Goal: Transaction & Acquisition: Download file/media

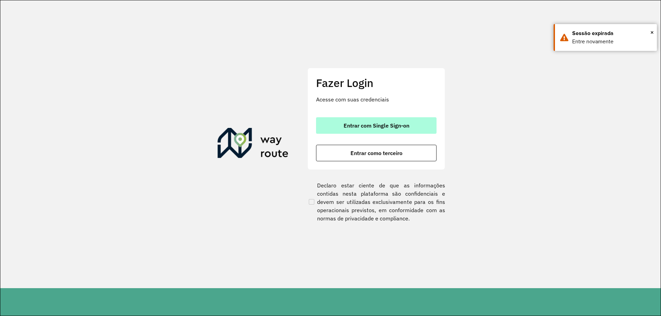
click at [355, 125] on span "Entrar com Single Sign-on" at bounding box center [377, 126] width 66 height 6
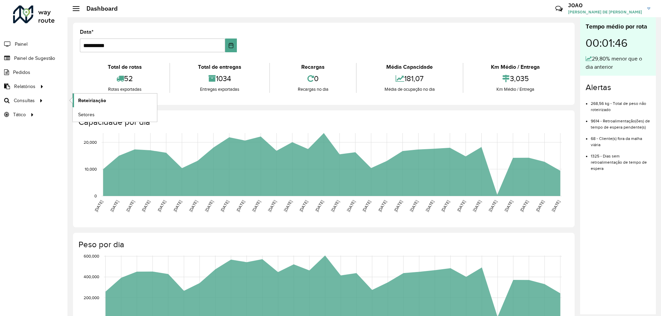
click at [81, 101] on span "Roteirização" at bounding box center [92, 100] width 28 height 7
click at [89, 102] on span "Roteirização" at bounding box center [92, 100] width 28 height 7
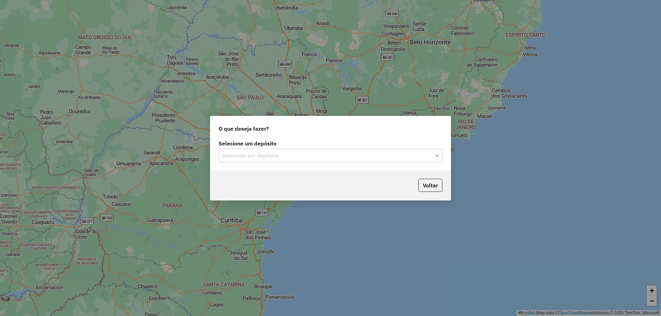
click at [333, 157] on input "text" at bounding box center [323, 156] width 203 height 8
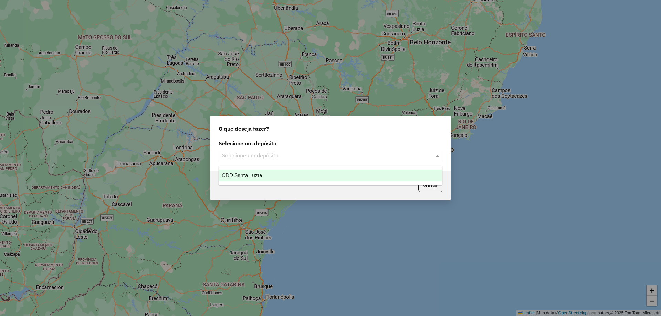
click at [319, 172] on div "CDD Santa Luzia" at bounding box center [330, 176] width 223 height 12
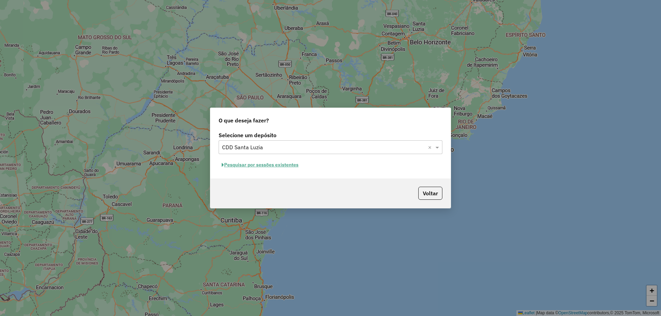
click at [291, 164] on button "Pesquisar por sessões existentes" at bounding box center [260, 165] width 83 height 11
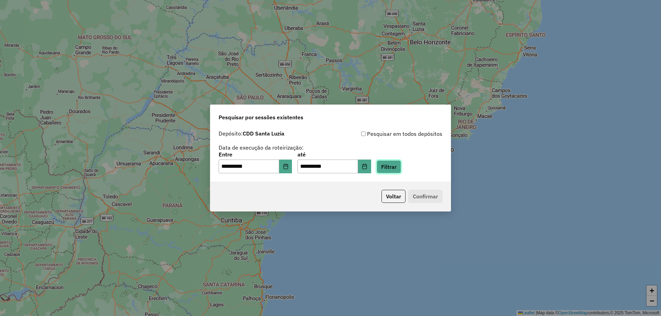
click at [396, 168] on button "Filtrar" at bounding box center [389, 166] width 24 height 13
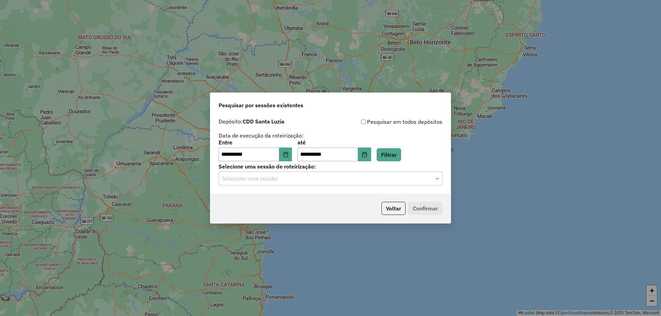
click at [300, 181] on input "text" at bounding box center [323, 179] width 203 height 8
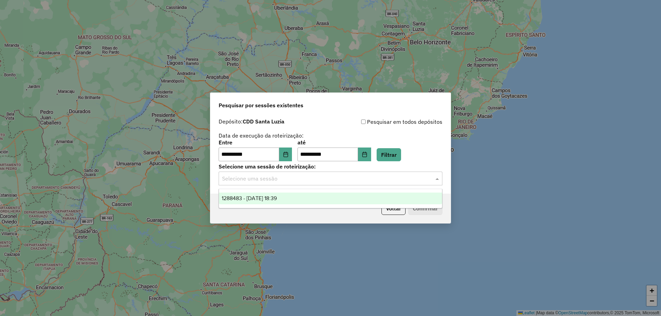
click at [308, 197] on div "1288483 - 04/10/2025 18:39" at bounding box center [330, 199] width 223 height 12
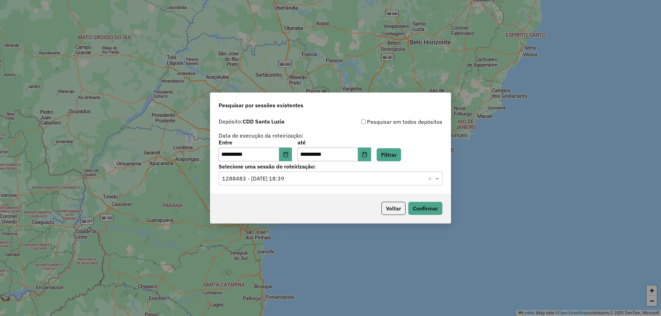
click at [302, 209] on div "Voltar Confirmar" at bounding box center [330, 209] width 240 height 30
click at [428, 210] on button "Confirmar" at bounding box center [425, 208] width 34 height 13
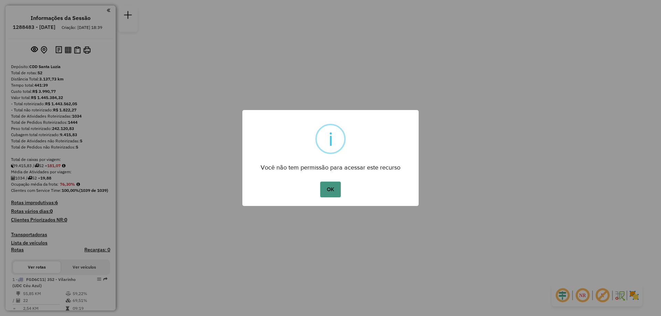
click at [331, 188] on button "OK" at bounding box center [330, 190] width 20 height 16
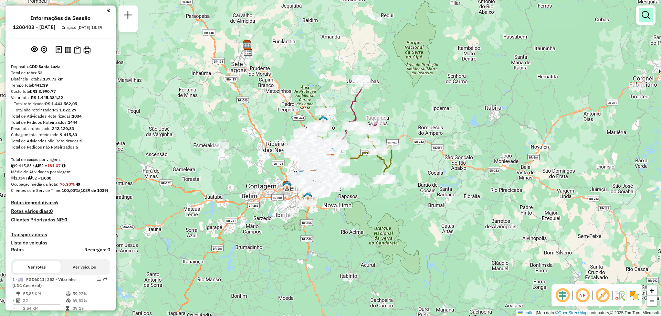
click at [641, 20] on link at bounding box center [646, 15] width 14 height 14
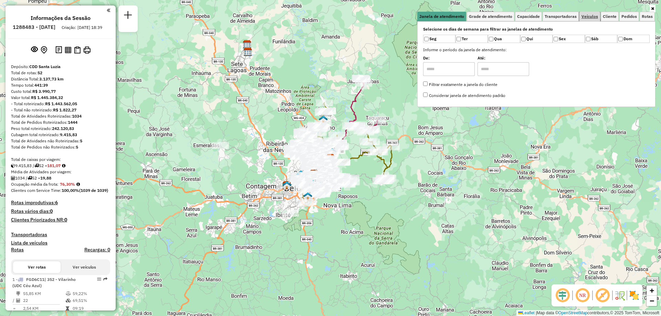
click at [588, 21] on link "Veículos" at bounding box center [589, 17] width 21 height 10
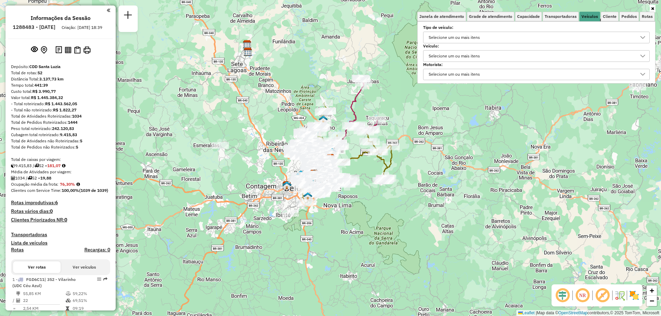
click at [460, 55] on div "Selecione um ou mais itens" at bounding box center [454, 56] width 56 height 11
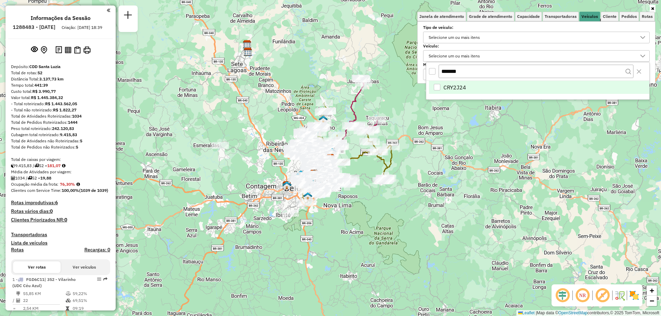
type input "*******"
click at [439, 88] on div "CRY2J24" at bounding box center [437, 87] width 7 height 7
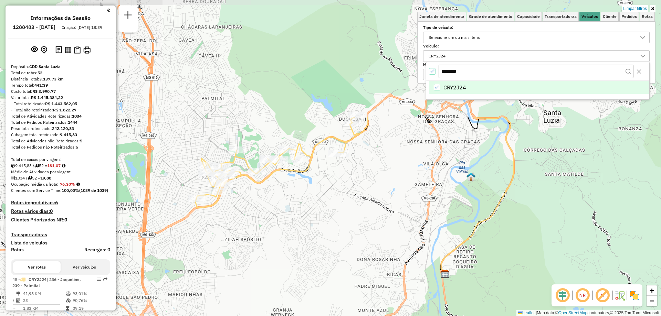
drag, startPoint x: 304, startPoint y: 83, endPoint x: 349, endPoint y: 232, distance: 155.3
click at [349, 232] on div "Limpar filtros Janela de atendimento Grade de atendimento Capacidade Transporta…" at bounding box center [330, 158] width 661 height 316
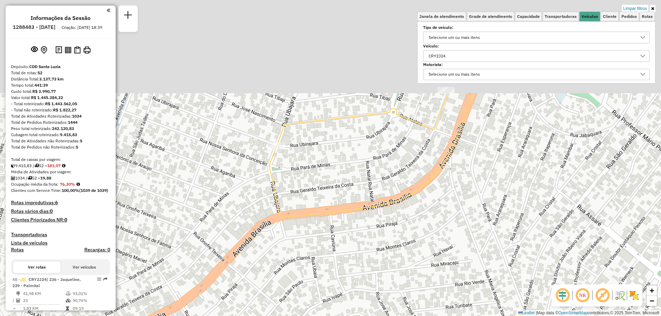
drag, startPoint x: 291, startPoint y: 111, endPoint x: 265, endPoint y: 237, distance: 128.3
click at [265, 237] on div "Limpar filtros Janela de atendimento Grade de atendimento Capacidade Transporta…" at bounding box center [330, 158] width 661 height 316
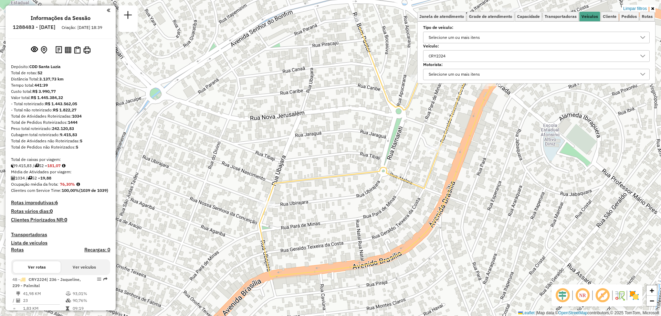
drag, startPoint x: 272, startPoint y: 165, endPoint x: 261, endPoint y: 226, distance: 61.9
click at [261, 226] on icon at bounding box center [488, 152] width 458 height 250
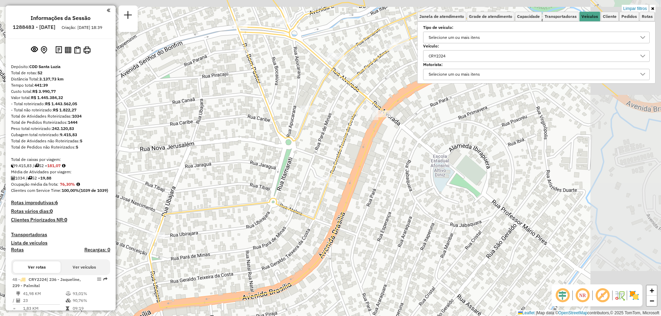
drag, startPoint x: 392, startPoint y: 202, endPoint x: 283, endPoint y: 231, distance: 112.8
click at [283, 231] on div "Limpar filtros Janela de atendimento Grade de atendimento Capacidade Transporta…" at bounding box center [330, 158] width 661 height 316
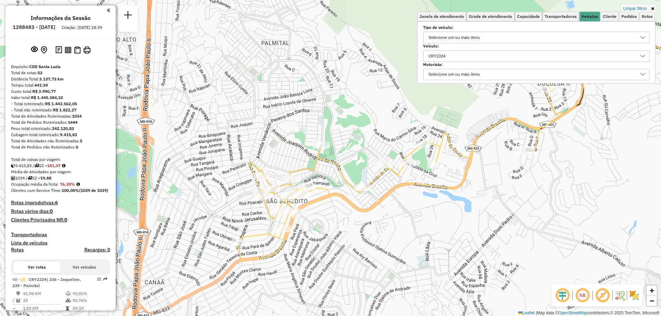
drag, startPoint x: 415, startPoint y: 213, endPoint x: 354, endPoint y: 236, distance: 65.6
click at [354, 236] on div "Limpar filtros Janela de atendimento Grade de atendimento Capacidade Transporta…" at bounding box center [330, 158] width 661 height 316
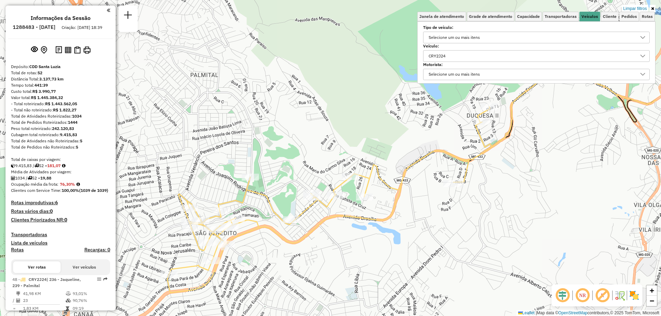
drag, startPoint x: 449, startPoint y: 215, endPoint x: 378, endPoint y: 248, distance: 77.8
click at [378, 248] on div "Limpar filtros Janela de atendimento Grade de atendimento Capacidade Transporta…" at bounding box center [330, 158] width 661 height 316
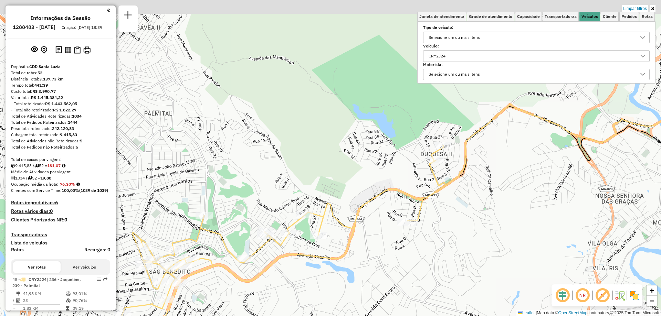
drag, startPoint x: 421, startPoint y: 221, endPoint x: 375, endPoint y: 259, distance: 60.1
click at [375, 259] on div "Limpar filtros Janela de atendimento Grade de atendimento Capacidade Transporta…" at bounding box center [330, 158] width 661 height 316
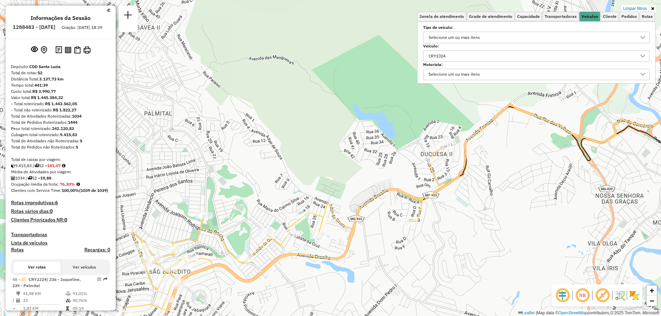
click at [467, 56] on div "CRY2J24" at bounding box center [531, 56] width 210 height 11
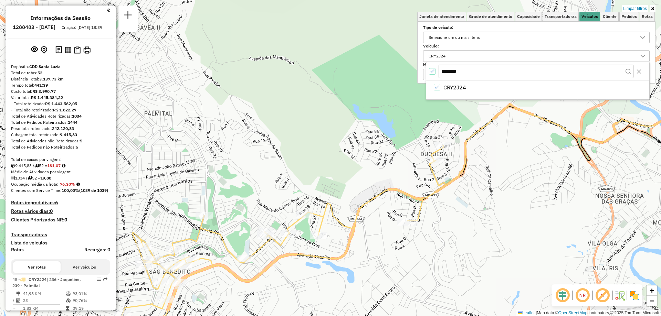
click at [433, 70] on icon "All items selected" at bounding box center [432, 71] width 5 height 5
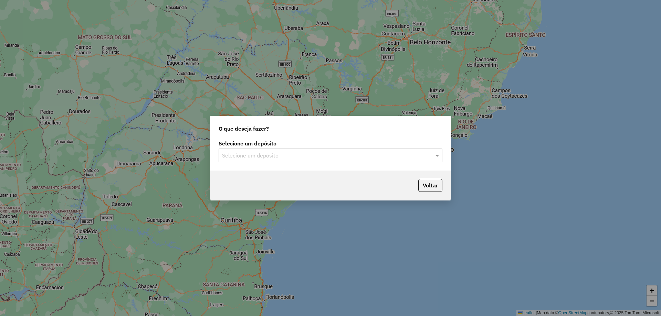
click at [338, 161] on div "Selecione um depósito" at bounding box center [331, 156] width 224 height 14
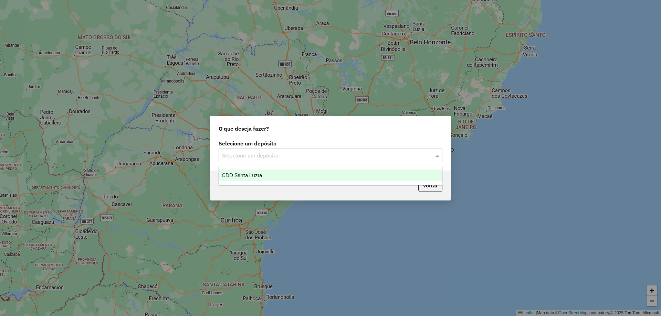
click at [341, 177] on div "CDD Santa Luzia" at bounding box center [330, 176] width 223 height 12
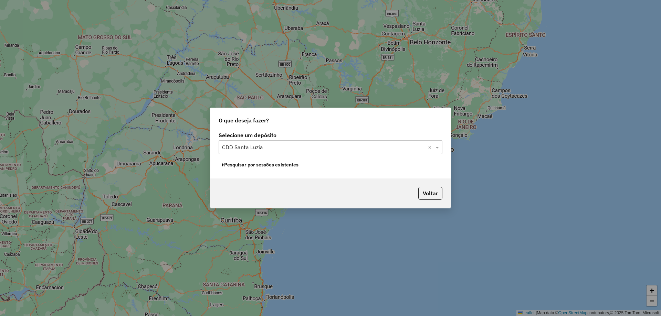
click at [288, 166] on button "Pesquisar por sessões existentes" at bounding box center [260, 165] width 83 height 11
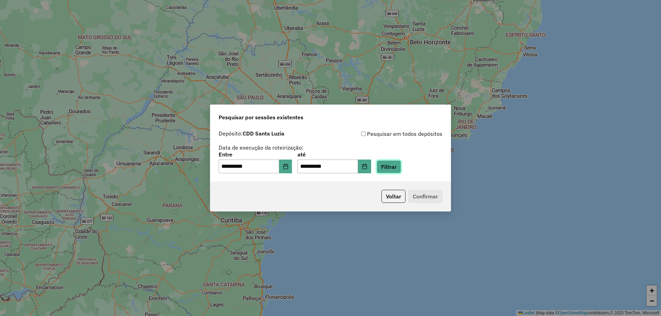
click at [396, 168] on button "Filtrar" at bounding box center [389, 166] width 24 height 13
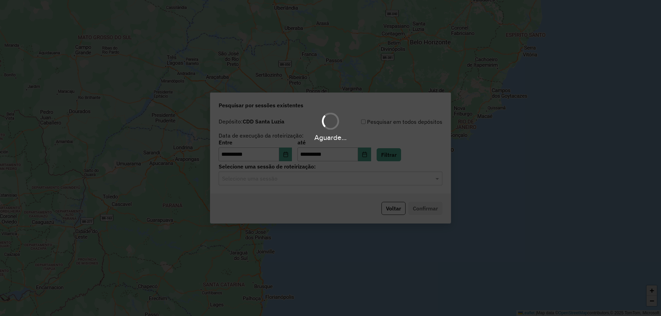
click at [297, 182] on hb-app "**********" at bounding box center [330, 158] width 661 height 316
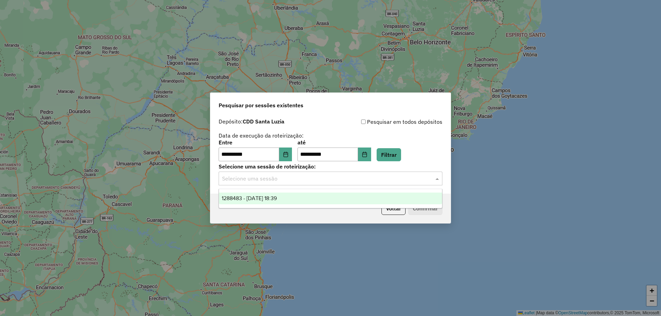
click at [297, 182] on input "text" at bounding box center [323, 179] width 203 height 8
click at [298, 196] on div "1288483 - [DATE] 18:39" at bounding box center [330, 199] width 223 height 12
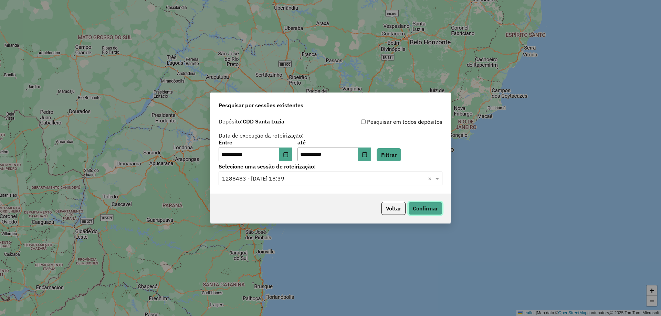
click at [418, 212] on button "Confirmar" at bounding box center [425, 208] width 34 height 13
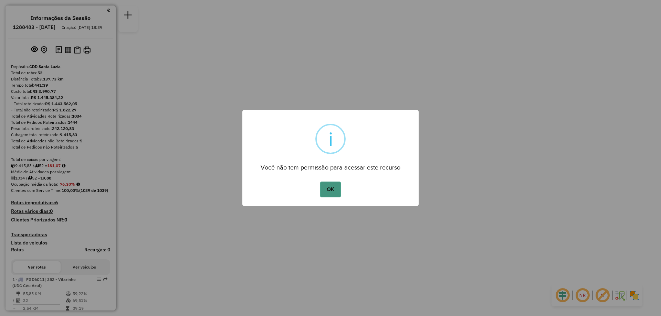
click at [334, 191] on button "OK" at bounding box center [330, 190] width 20 height 16
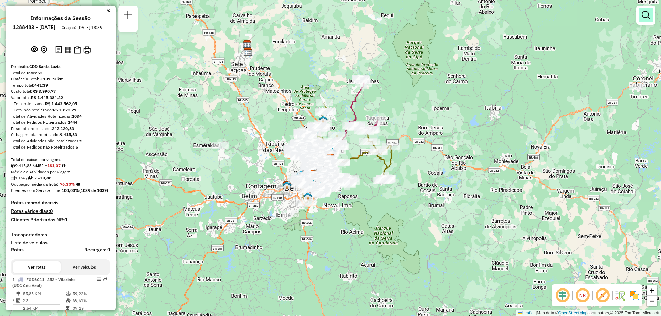
click at [642, 20] on link at bounding box center [646, 15] width 14 height 14
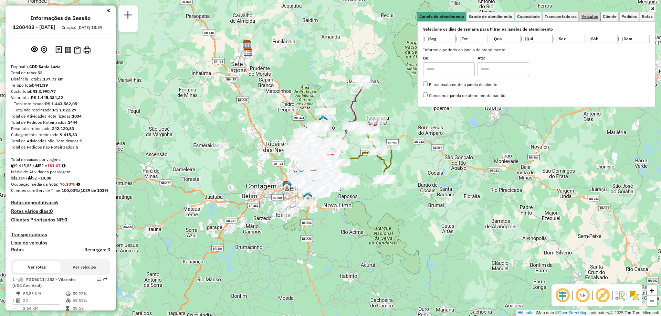
click at [586, 14] on span "Veículos" at bounding box center [589, 16] width 17 height 4
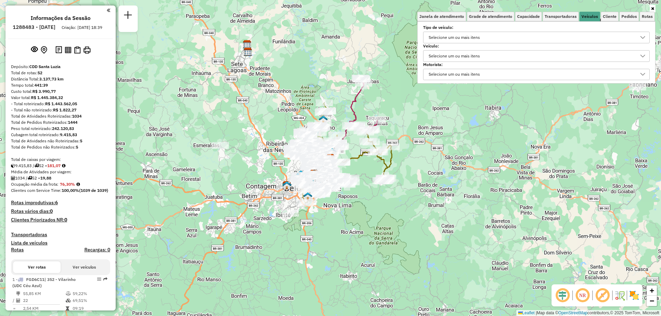
click at [492, 53] on div "Selecione um ou mais itens" at bounding box center [531, 56] width 210 height 11
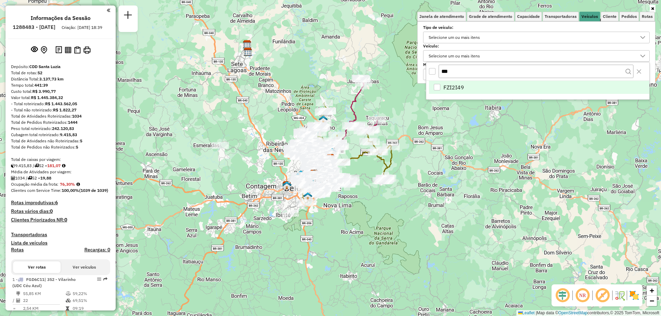
type input "***"
click at [450, 89] on span "FZI2I49" at bounding box center [453, 87] width 21 height 8
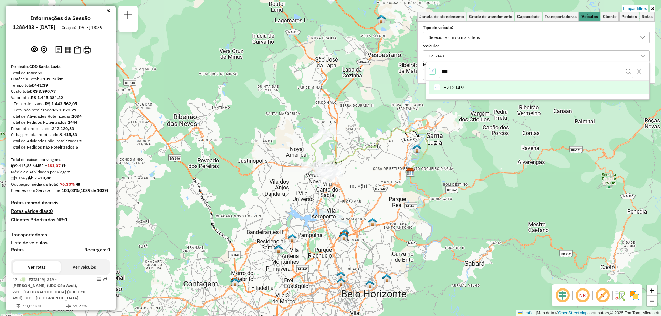
drag, startPoint x: 309, startPoint y: 135, endPoint x: 346, endPoint y: 192, distance: 67.2
click at [346, 192] on div "Limpar filtros Janela de atendimento Grade de atendimento Capacidade Transporta…" at bounding box center [330, 158] width 661 height 316
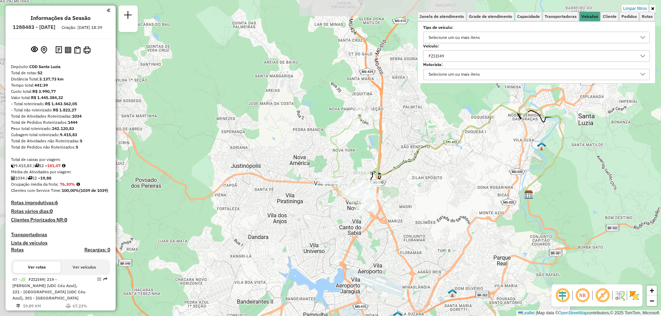
drag, startPoint x: 351, startPoint y: 160, endPoint x: 405, endPoint y: 189, distance: 60.8
click at [405, 189] on div "Limpar filtros Janela de atendimento Grade de atendimento Capacidade Transporta…" at bounding box center [330, 158] width 661 height 316
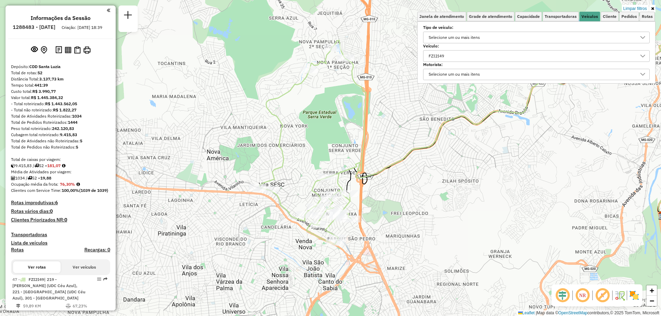
drag, startPoint x: 449, startPoint y: 145, endPoint x: 459, endPoint y: 154, distance: 13.6
click at [459, 154] on div "Limpar filtros Janela de atendimento Grade de atendimento Capacidade Transporta…" at bounding box center [330, 158] width 661 height 316
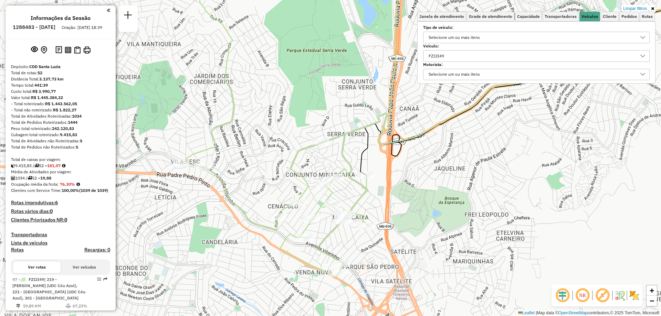
drag, startPoint x: 226, startPoint y: 190, endPoint x: 241, endPoint y: 242, distance: 53.7
click at [239, 241] on div "Limpar filtros Janela de atendimento Grade de atendimento Capacidade Transporta…" at bounding box center [330, 158] width 661 height 316
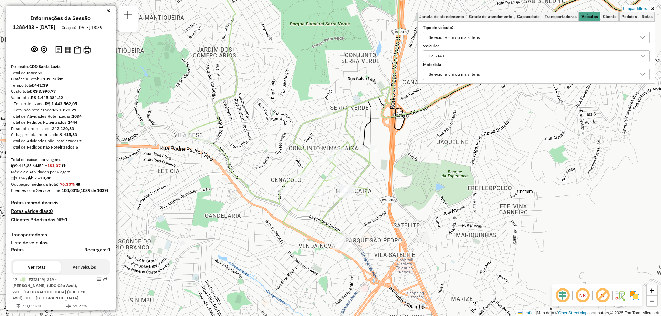
drag, startPoint x: 283, startPoint y: 245, endPoint x: 261, endPoint y: 131, distance: 115.7
click at [261, 131] on div "Limpar filtros Janela de atendimento Grade de atendimento Capacidade Transporta…" at bounding box center [330, 158] width 661 height 316
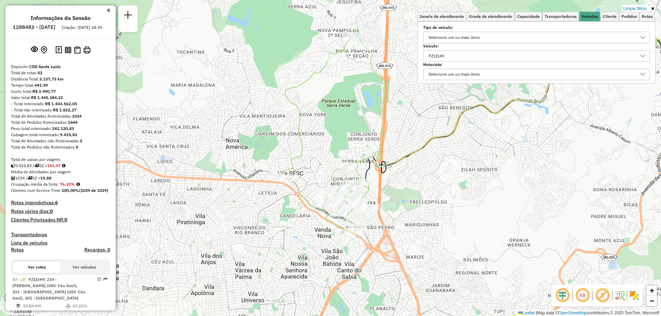
click at [491, 59] on div "FZI2I49" at bounding box center [531, 56] width 210 height 11
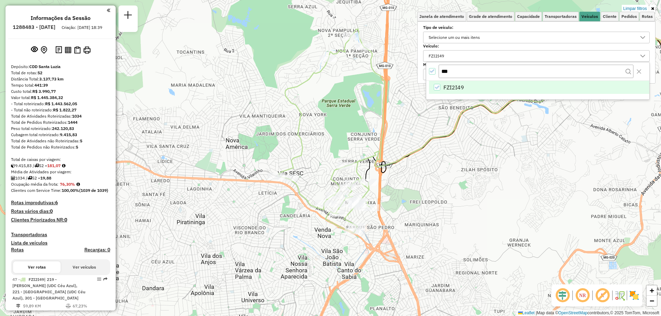
click at [437, 85] on icon "FZI2I49" at bounding box center [436, 87] width 5 height 5
click at [463, 73] on input "***" at bounding box center [536, 71] width 195 height 13
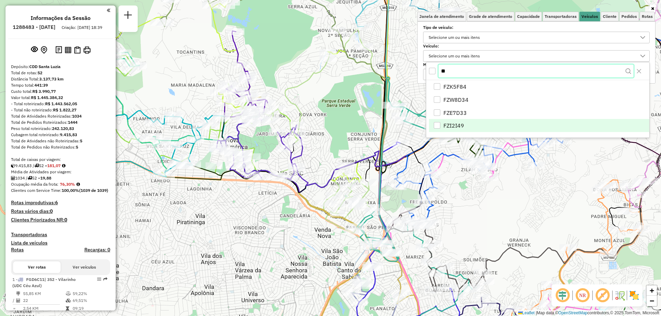
type input "*"
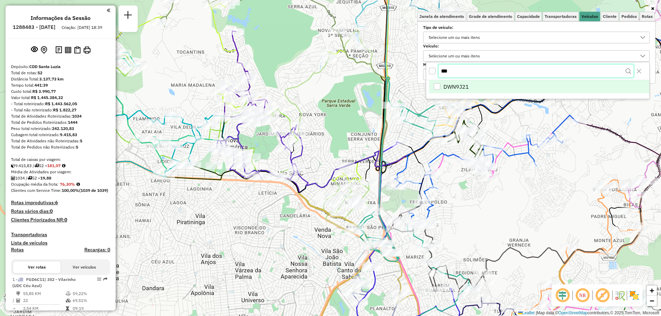
type input "***"
click at [469, 83] on li "DWN9J21" at bounding box center [539, 87] width 220 height 13
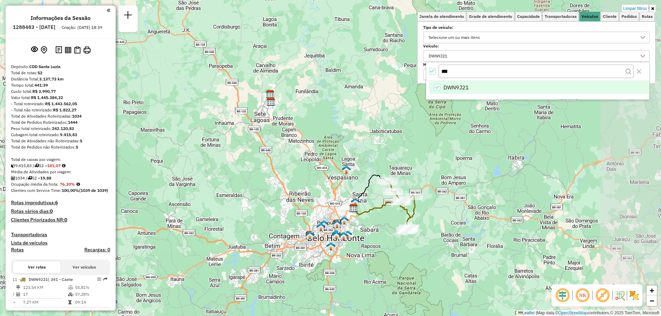
drag, startPoint x: 451, startPoint y: 241, endPoint x: 348, endPoint y: 223, distance: 104.7
click at [350, 223] on div "Limpar filtros Janela de atendimento Grade de atendimento Capacidade Transporta…" at bounding box center [330, 158] width 661 height 316
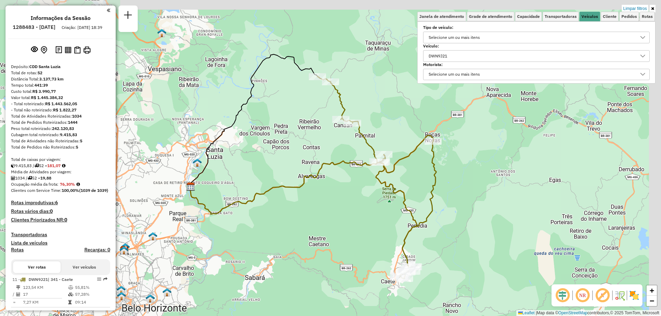
drag, startPoint x: 415, startPoint y: 176, endPoint x: 376, endPoint y: 200, distance: 46.4
click at [376, 200] on div "Limpar filtros Janela de atendimento Grade de atendimento Capacidade Transporta…" at bounding box center [330, 158] width 661 height 316
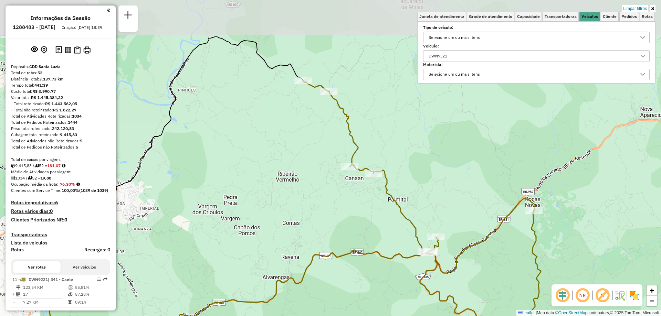
drag, startPoint x: 322, startPoint y: 86, endPoint x: 300, endPoint y: 133, distance: 52.1
click at [300, 133] on div "Limpar filtros Janela de atendimento Grade de atendimento Capacidade Transporta…" at bounding box center [330, 158] width 661 height 316
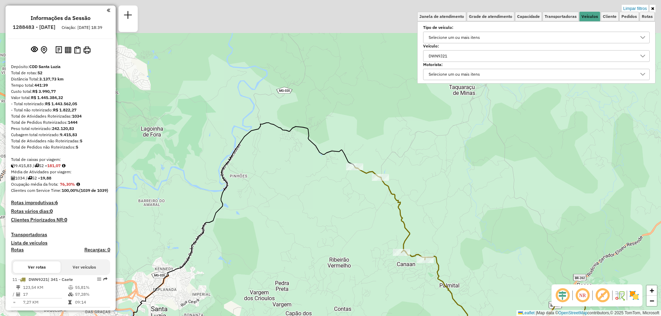
drag, startPoint x: 315, startPoint y: 94, endPoint x: 372, endPoint y: 191, distance: 112.5
click at [372, 191] on div "Limpar filtros Janela de atendimento Grade de atendimento Capacidade Transporta…" at bounding box center [330, 158] width 661 height 316
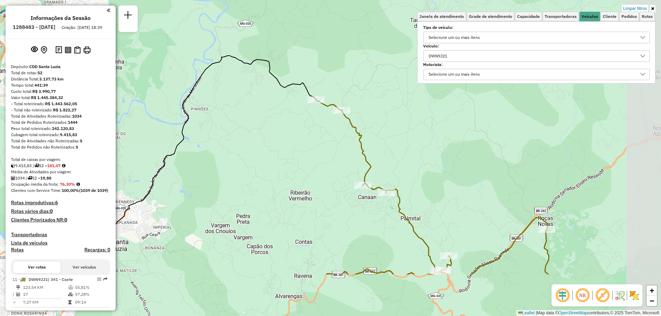
drag, startPoint x: 364, startPoint y: 197, endPoint x: 316, endPoint y: 102, distance: 106.1
click at [316, 103] on div "Limpar filtros Janela de atendimento Grade de atendimento Capacidade Transporta…" at bounding box center [330, 158] width 661 height 316
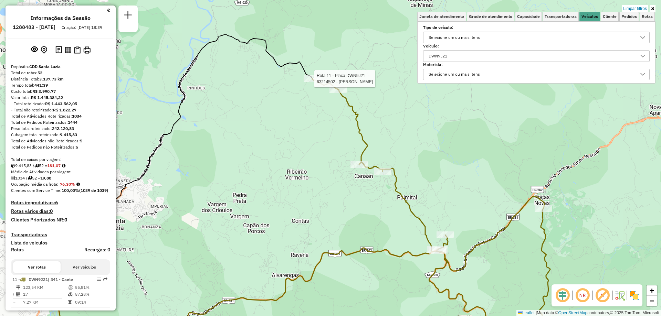
click at [470, 61] on div "DWN9J21" at bounding box center [531, 56] width 210 height 11
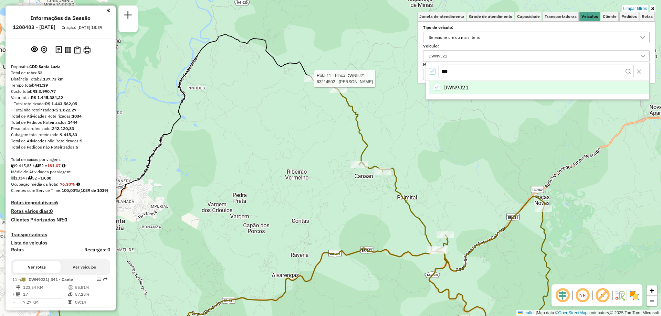
click at [429, 72] on div "All items selected" at bounding box center [432, 71] width 7 height 7
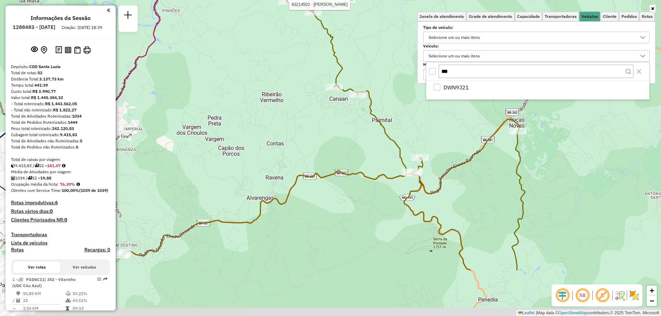
drag, startPoint x: 412, startPoint y: 132, endPoint x: 411, endPoint y: 126, distance: 6.6
click at [411, 126] on div "Rota 11 - Placa DWN9J21 63214502 - DIJANIRA ALVES Janela de atendimento Grade d…" at bounding box center [330, 158] width 661 height 316
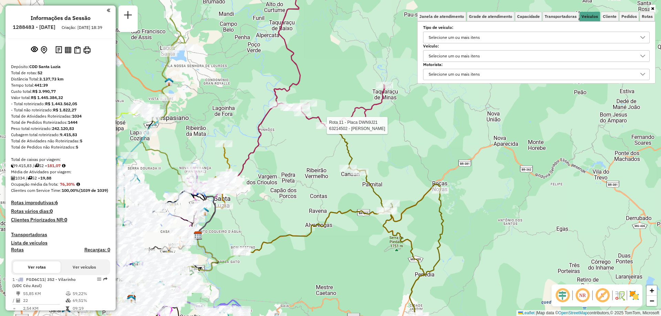
drag, startPoint x: 374, startPoint y: 254, endPoint x: 371, endPoint y: 274, distance: 20.5
click at [371, 274] on div "Rota 11 - Placa DWN9J21 63214502 - DIJANIRA ALVES Janela de atendimento Grade d…" at bounding box center [330, 158] width 661 height 316
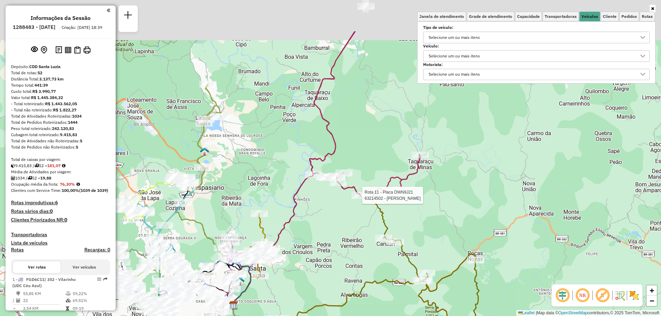
drag, startPoint x: 329, startPoint y: 218, endPoint x: 367, endPoint y: 294, distance: 85.3
click at [367, 294] on icon at bounding box center [354, 293] width 244 height 79
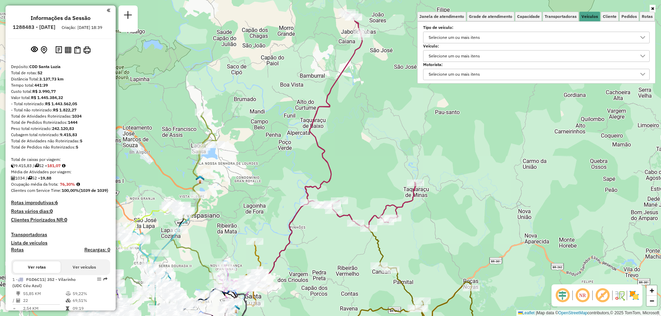
drag, startPoint x: 412, startPoint y: 125, endPoint x: 404, endPoint y: 139, distance: 16.5
click at [404, 139] on div "Janela de atendimento Grade de atendimento Capacidade Transportadoras Veículos …" at bounding box center [330, 158] width 661 height 316
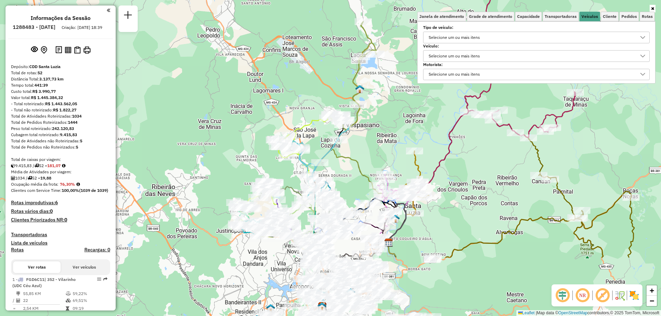
drag, startPoint x: 273, startPoint y: 169, endPoint x: 432, endPoint y: 79, distance: 183.1
click at [432, 79] on div "Janela de atendimento Grade de atendimento Capacidade Transportadoras Veículos …" at bounding box center [330, 158] width 661 height 316
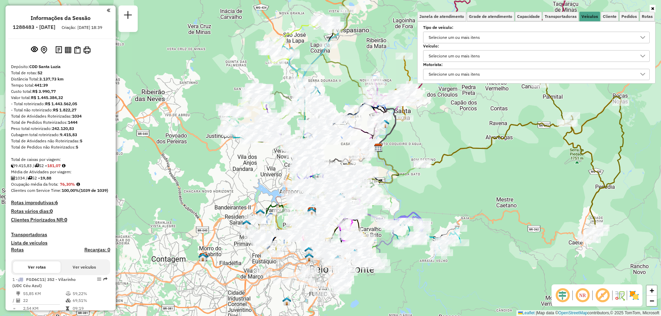
drag, startPoint x: 384, startPoint y: 162, endPoint x: 374, endPoint y: 67, distance: 95.6
click at [374, 67] on div "Janela de atendimento Grade de atendimento Capacidade Transportadoras Veículos …" at bounding box center [330, 158] width 661 height 316
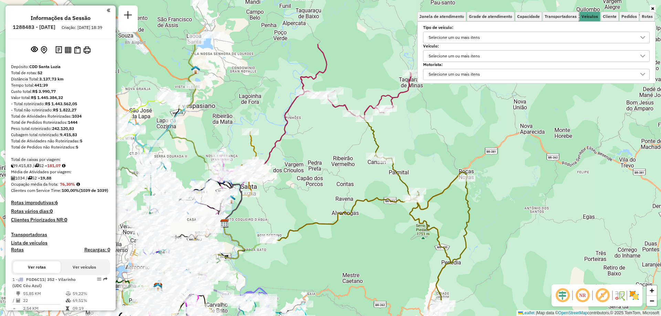
drag, startPoint x: 469, startPoint y: 150, endPoint x: 315, endPoint y: 225, distance: 171.5
click at [315, 225] on icon at bounding box center [345, 211] width 244 height 79
select select "**********"
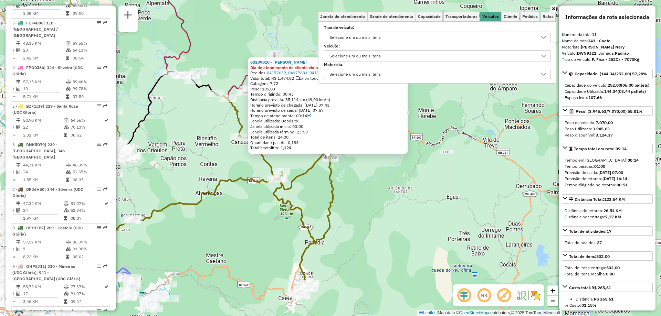
scroll to position [668, 0]
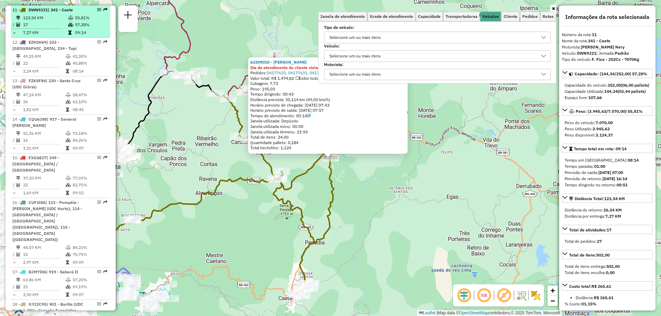
drag, startPoint x: 89, startPoint y: 16, endPoint x: 93, endPoint y: 14, distance: 4.9
click at [93, 14] on td "55,81%" at bounding box center [91, 17] width 33 height 7
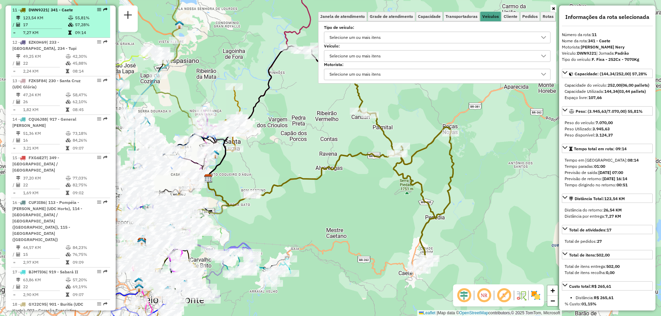
drag, startPoint x: 95, startPoint y: 11, endPoint x: 99, endPoint y: 9, distance: 4.8
click at [99, 14] on td "55,81%" at bounding box center [91, 17] width 33 height 7
click at [98, 7] on div "11 - DWN9J21 | 341 - Caete" at bounding box center [60, 10] width 96 height 6
click at [98, 8] on em at bounding box center [99, 10] width 4 height 4
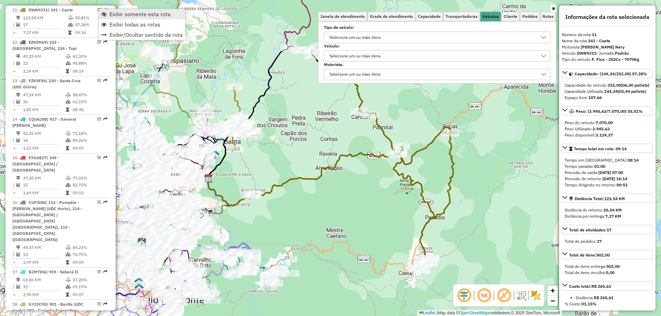
click at [141, 17] on span "Exibir somente esta rota" at bounding box center [139, 14] width 61 height 6
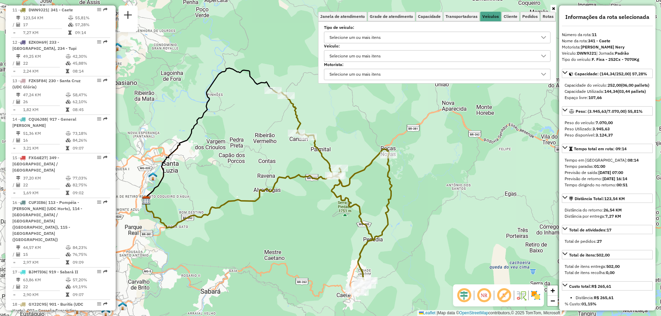
drag, startPoint x: 330, startPoint y: 221, endPoint x: 268, endPoint y: 243, distance: 65.8
click at [268, 243] on div "Janela de atendimento Grade de atendimento Capacidade Transportadoras Veículos …" at bounding box center [330, 158] width 661 height 316
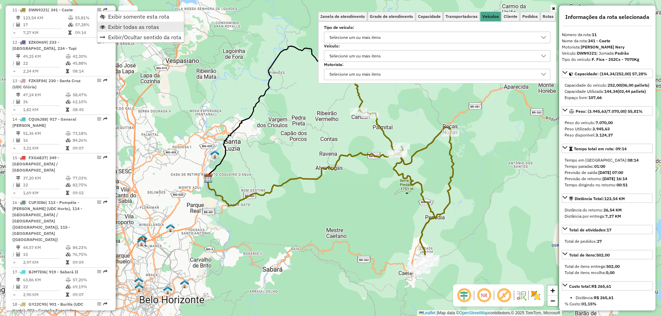
click at [130, 25] on span "Exibir todas as rotas" at bounding box center [133, 27] width 51 height 6
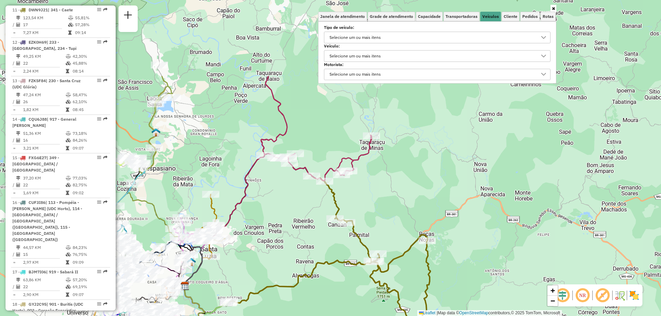
drag, startPoint x: 361, startPoint y: 168, endPoint x: 337, endPoint y: 276, distance: 110.3
click at [337, 276] on div "Janela de atendimento Grade de atendimento Capacidade Transportadoras Veículos …" at bounding box center [330, 158] width 661 height 316
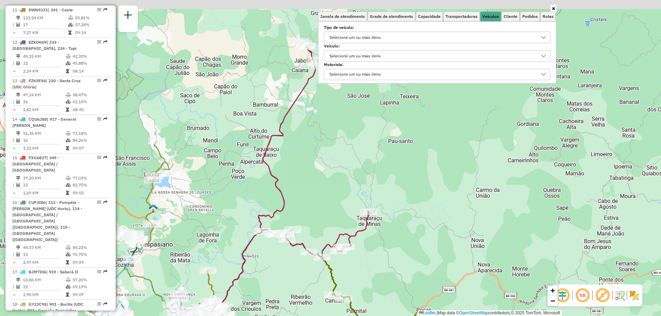
drag, startPoint x: 386, startPoint y: 188, endPoint x: 383, endPoint y: 267, distance: 78.9
click at [383, 267] on div "Janela de atendimento Grade de atendimento Capacidade Transportadoras Veículos …" at bounding box center [330, 158] width 661 height 316
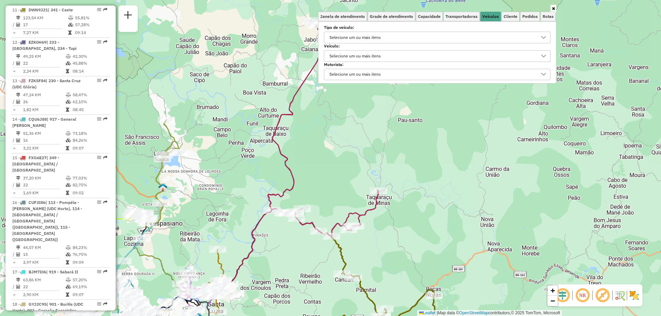
drag, startPoint x: 248, startPoint y: 274, endPoint x: 260, endPoint y: 246, distance: 30.1
click at [260, 246] on div "Janela de atendimento Grade de atendimento Capacidade Transportadoras Veículos …" at bounding box center [330, 158] width 661 height 316
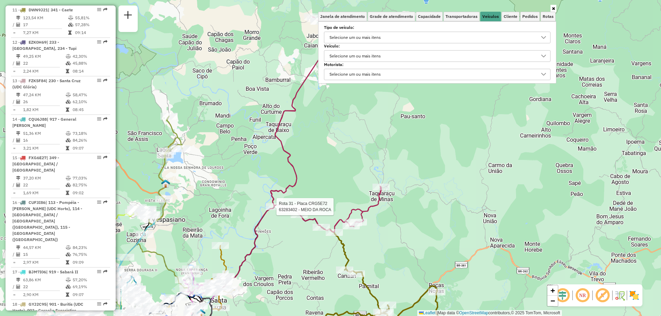
select select "**********"
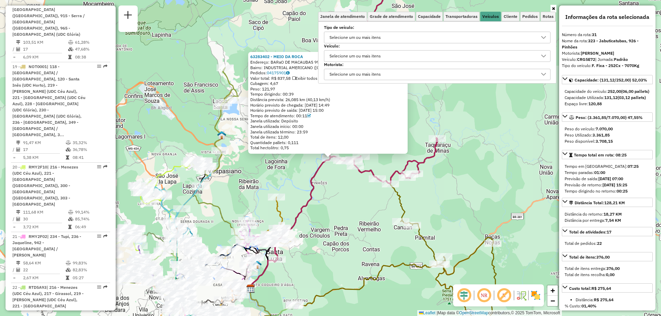
scroll to position [1600, 0]
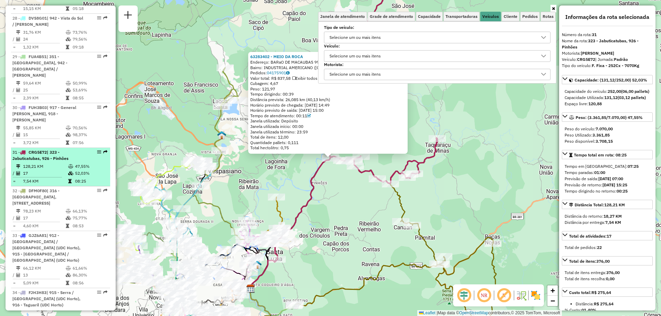
click at [96, 149] on div "31 - CRG5E72 | 323 - Jabuticatubas, 926 - Pinhões" at bounding box center [60, 155] width 96 height 12
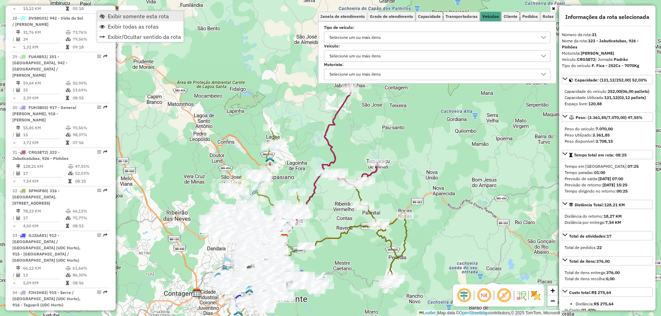
click at [143, 18] on span "Exibir somente esta rota" at bounding box center [138, 16] width 61 height 6
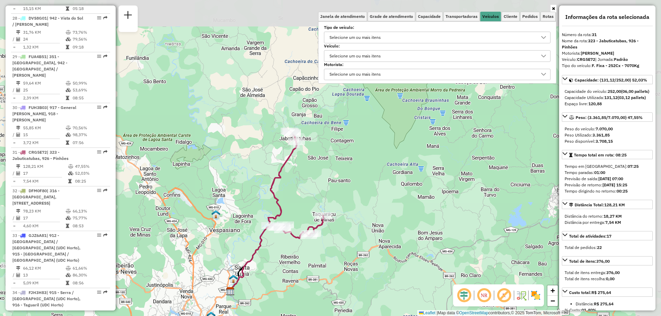
drag, startPoint x: 324, startPoint y: 207, endPoint x: 264, endPoint y: 263, distance: 82.1
click at [264, 263] on div "Janela de atendimento Grade de atendimento Capacidade Transportadoras Veículos …" at bounding box center [330, 158] width 661 height 316
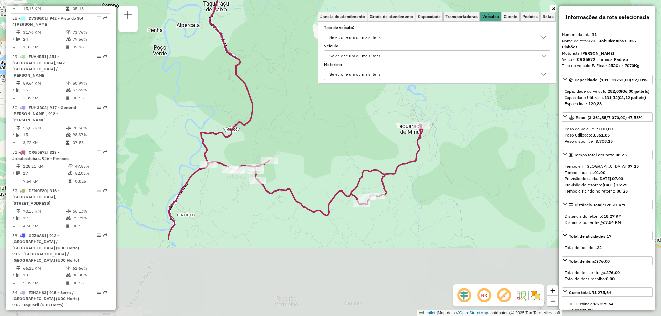
drag, startPoint x: 330, startPoint y: 241, endPoint x: 327, endPoint y: 131, distance: 109.8
click at [327, 131] on div "Janela de atendimento Grade de atendimento Capacidade Transportadoras Veículos …" at bounding box center [330, 158] width 661 height 316
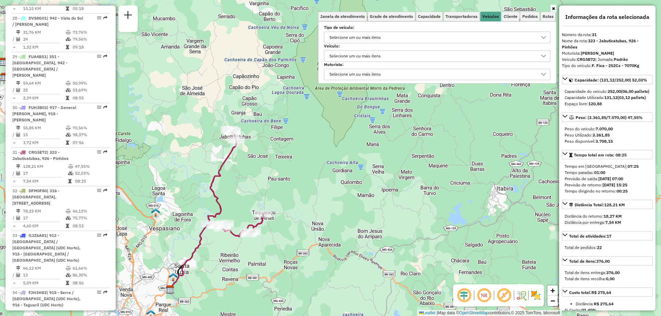
drag, startPoint x: 266, startPoint y: 177, endPoint x: 255, endPoint y: 196, distance: 22.0
click at [255, 196] on div "Janela de atendimento Grade de atendimento Capacidade Transportadoras Veículos …" at bounding box center [330, 158] width 661 height 316
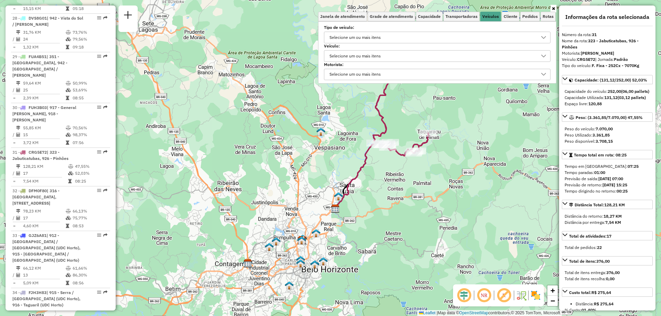
drag, startPoint x: 270, startPoint y: 180, endPoint x: 435, endPoint y: 100, distance: 183.8
click at [435, 100] on div "Janela de atendimento Grade de atendimento Capacidade Transportadoras Veículos …" at bounding box center [330, 158] width 661 height 316
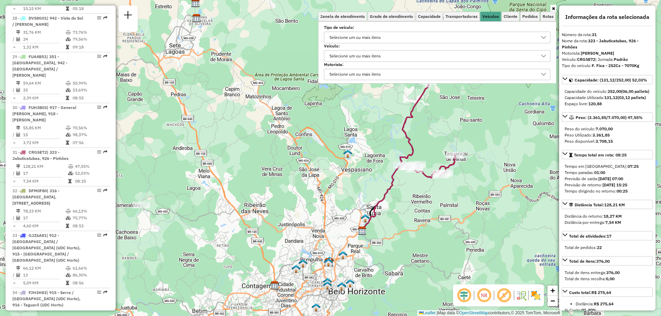
drag, startPoint x: 198, startPoint y: 238, endPoint x: 237, endPoint y: 249, distance: 40.9
click at [221, 262] on div "Janela de atendimento Grade de atendimento Capacidade Transportadoras Veículos …" at bounding box center [330, 158] width 661 height 316
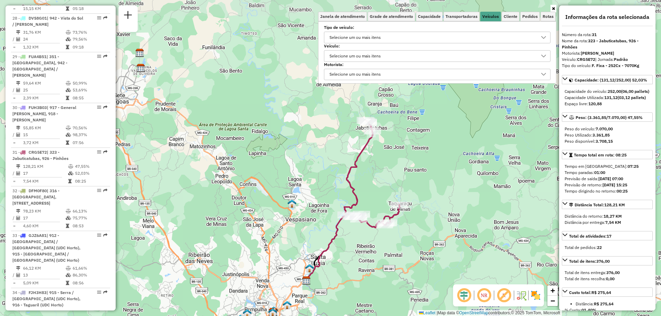
drag, startPoint x: 346, startPoint y: 178, endPoint x: 293, endPoint y: 224, distance: 70.2
click at [293, 224] on div "Janela de atendimento Grade de atendimento Capacidade Transportadoras Veículos …" at bounding box center [330, 158] width 661 height 316
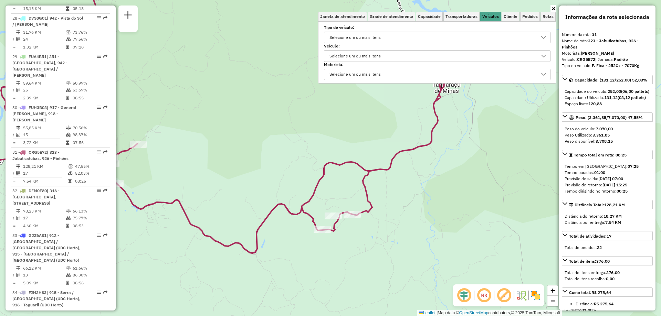
drag, startPoint x: 305, startPoint y: 210, endPoint x: 338, endPoint y: 250, distance: 51.6
click at [338, 250] on div "Janela de atendimento Grade de atendimento Capacidade Transportadoras Veículos …" at bounding box center [330, 158] width 661 height 316
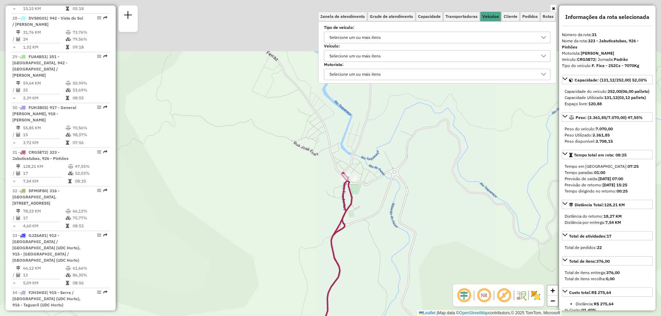
drag, startPoint x: 394, startPoint y: 179, endPoint x: 388, endPoint y: 281, distance: 101.8
click at [392, 289] on div "Janela de atendimento Grade de atendimento Capacidade Transportadoras Veículos …" at bounding box center [330, 158] width 661 height 316
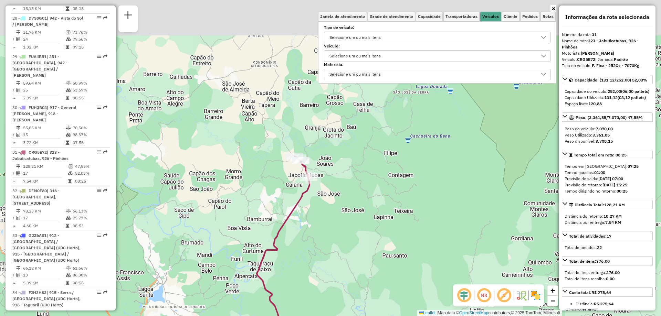
drag, startPoint x: 340, startPoint y: 198, endPoint x: 323, endPoint y: 274, distance: 77.5
click at [323, 274] on div "Janela de atendimento Grade de atendimento Capacidade Transportadoras Veículos …" at bounding box center [330, 158] width 661 height 316
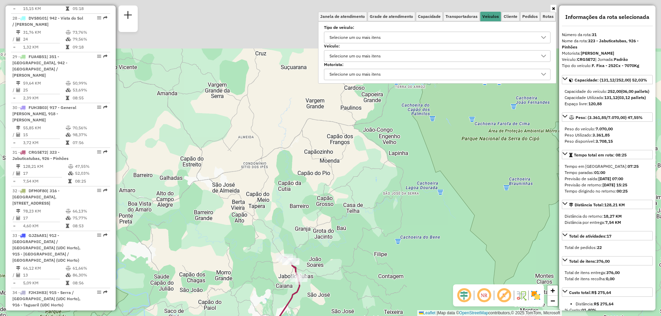
drag, startPoint x: 333, startPoint y: 201, endPoint x: 324, endPoint y: 298, distance: 97.2
click at [324, 298] on div "Janela de atendimento Grade de atendimento Capacidade Transportadoras Veículos …" at bounding box center [330, 158] width 661 height 316
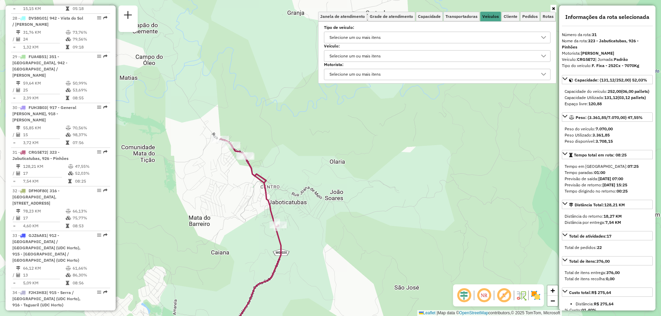
drag, startPoint x: 300, startPoint y: 280, endPoint x: 386, endPoint y: 280, distance: 85.4
click at [386, 280] on div "Janela de atendimento Grade de atendimento Capacidade Transportadoras Veículos …" at bounding box center [330, 158] width 661 height 316
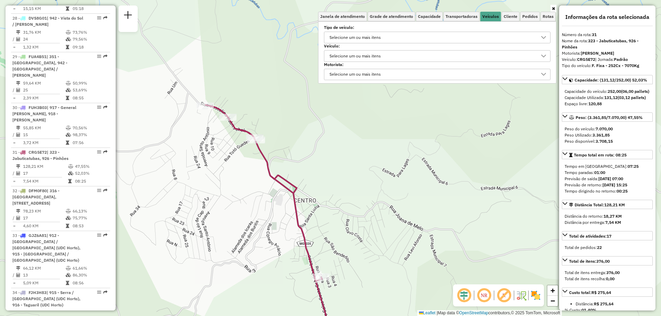
drag, startPoint x: 334, startPoint y: 227, endPoint x: 373, endPoint y: 312, distance: 93.3
click at [373, 312] on div "Janela de atendimento Grade de atendimento Capacidade Transportadoras Veículos …" at bounding box center [330, 158] width 661 height 316
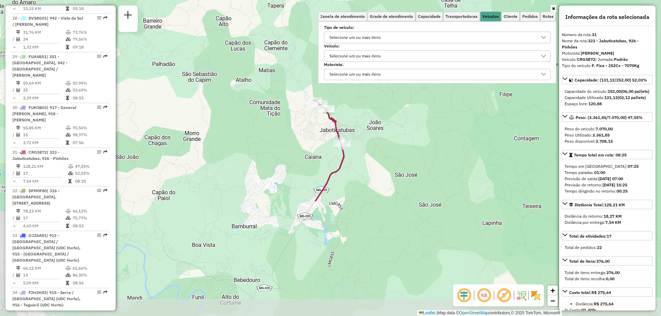
drag, startPoint x: 383, startPoint y: 301, endPoint x: 359, endPoint y: 154, distance: 148.7
click at [359, 154] on div "Janela de atendimento Grade de atendimento Capacidade Transportadoras Veículos …" at bounding box center [330, 158] width 661 height 316
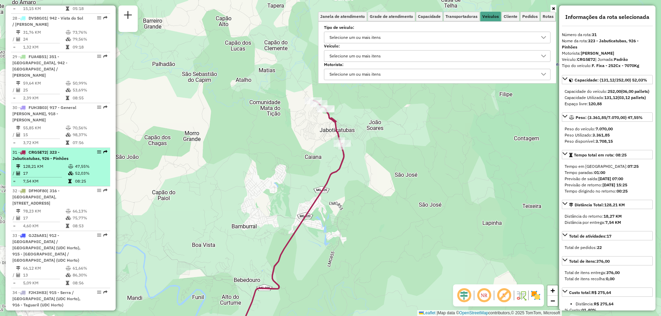
click at [96, 149] on div "31 - CRG5E72 | 323 - Jabuticatubas, 926 - Pinhões" at bounding box center [60, 155] width 96 height 12
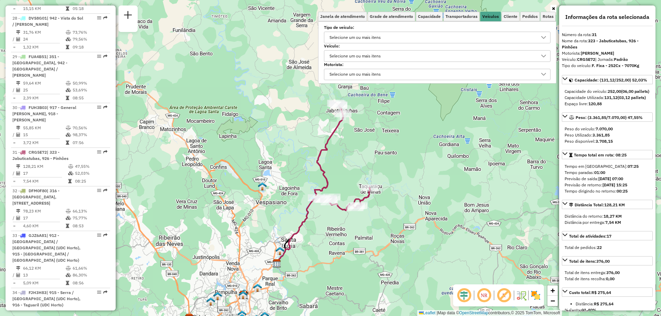
drag, startPoint x: 416, startPoint y: 200, endPoint x: 390, endPoint y: 254, distance: 60.2
click at [390, 254] on div "Janela de atendimento Grade de atendimento Capacidade Transportadoras Veículos …" at bounding box center [330, 158] width 661 height 316
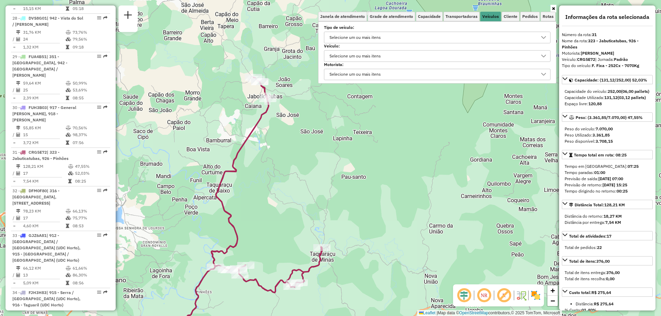
drag, startPoint x: 356, startPoint y: 177, endPoint x: 364, endPoint y: 243, distance: 67.2
click at [364, 243] on div "Janela de atendimento Grade de atendimento Capacidade Transportadoras Veículos …" at bounding box center [330, 158] width 661 height 316
click at [556, 10] on link at bounding box center [553, 9] width 6 height 8
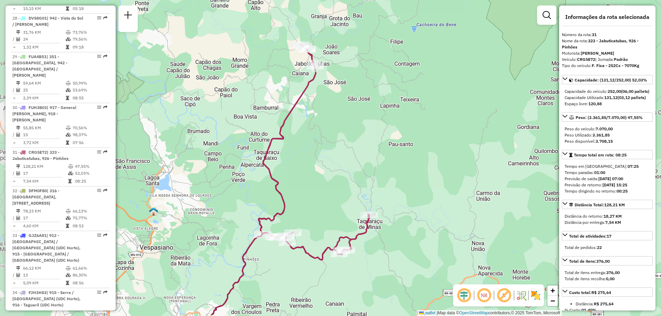
drag, startPoint x: 315, startPoint y: 206, endPoint x: 362, endPoint y: 173, distance: 57.4
click at [362, 173] on div "Janela de atendimento Grade de atendimento Capacidade Transportadoras Veículos …" at bounding box center [330, 158] width 661 height 316
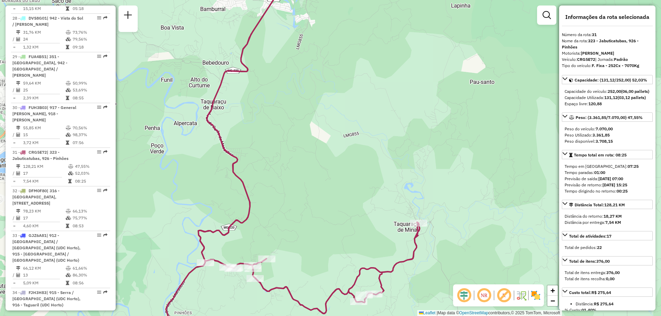
drag, startPoint x: 393, startPoint y: 202, endPoint x: 471, endPoint y: 218, distance: 79.7
click at [471, 218] on div "Janela de atendimento Grade de atendimento Capacidade Transportadoras Veículos …" at bounding box center [330, 158] width 661 height 316
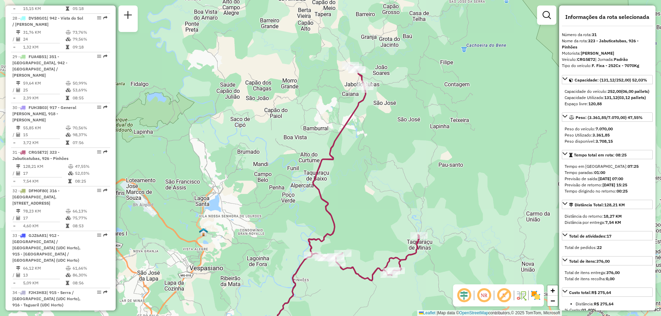
drag, startPoint x: 461, startPoint y: 196, endPoint x: 434, endPoint y: 211, distance: 30.2
click at [434, 211] on div "Janela de atendimento Grade de atendimento Capacidade Transportadoras Veículos …" at bounding box center [330, 158] width 661 height 316
click at [553, 15] on link at bounding box center [547, 15] width 14 height 14
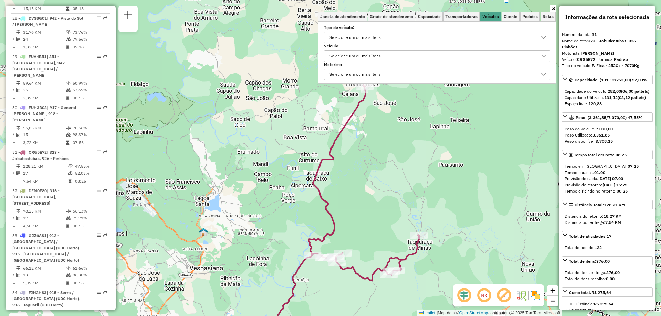
click at [352, 54] on div "Selecione um ou mais itens" at bounding box center [355, 56] width 56 height 11
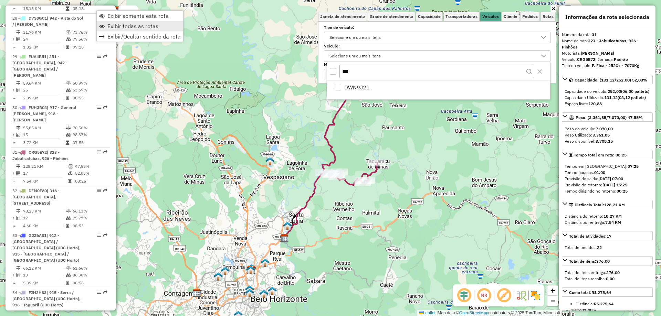
click at [117, 29] on span "Exibir todas as rotas" at bounding box center [132, 26] width 51 height 6
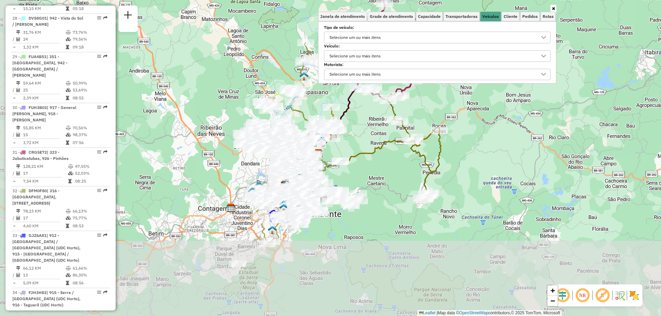
drag, startPoint x: 341, startPoint y: 292, endPoint x: 375, endPoint y: 207, distance: 91.6
click at [375, 207] on div "Janela de atendimento Grade de atendimento Capacidade Transportadoras Veículos …" at bounding box center [330, 158] width 661 height 316
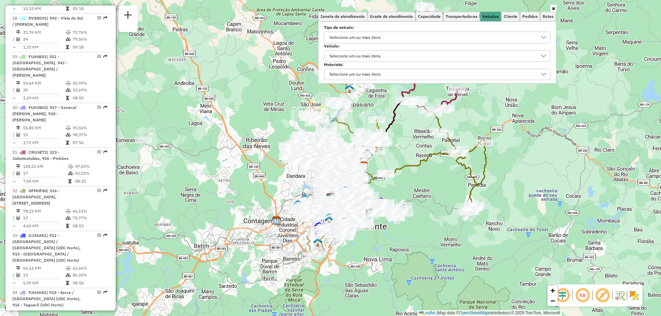
drag, startPoint x: 326, startPoint y: 231, endPoint x: 377, endPoint y: 245, distance: 53.0
click at [377, 245] on div "Janela de atendimento Grade de atendimento Capacidade Transportadoras Veículos …" at bounding box center [330, 158] width 661 height 316
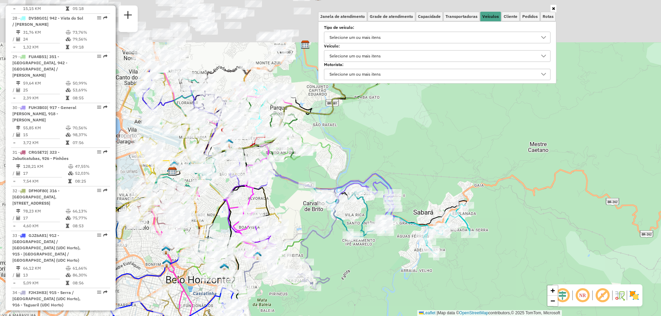
drag, startPoint x: 410, startPoint y: 161, endPoint x: 379, endPoint y: 263, distance: 106.3
click at [379, 263] on div "Janela de atendimento Grade de atendimento Capacidade Transportadoras Veículos …" at bounding box center [330, 158] width 661 height 316
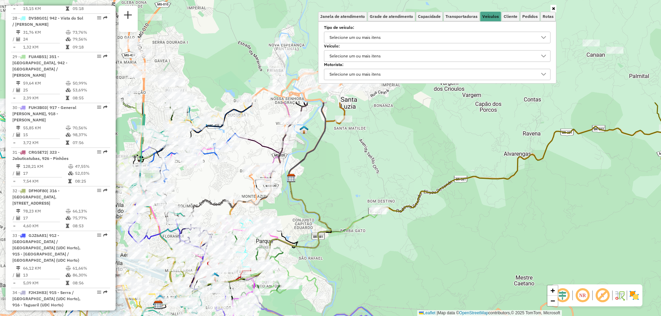
drag, startPoint x: 384, startPoint y: 150, endPoint x: 370, endPoint y: 284, distance: 135.0
click at [370, 284] on div "Janela de atendimento Grade de atendimento Capacidade Transportadoras Veículos …" at bounding box center [330, 158] width 661 height 316
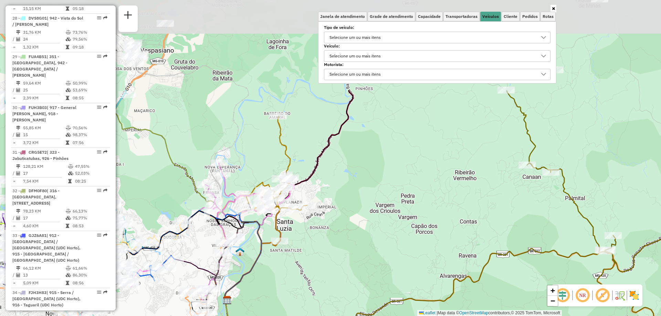
drag, startPoint x: 388, startPoint y: 143, endPoint x: 324, endPoint y: 265, distance: 138.0
click at [324, 265] on div "Janela de atendimento Grade de atendimento Capacidade Transportadoras Veículos …" at bounding box center [330, 158] width 661 height 316
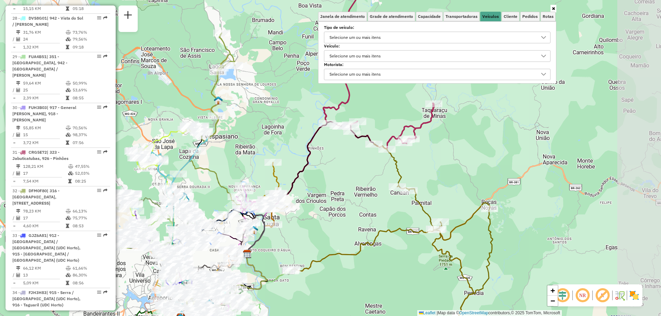
drag, startPoint x: 449, startPoint y: 226, endPoint x: 369, endPoint y: 210, distance: 81.0
click at [369, 210] on div "Janela de atendimento Grade de atendimento Capacidade Transportadoras Veículos …" at bounding box center [330, 158] width 661 height 316
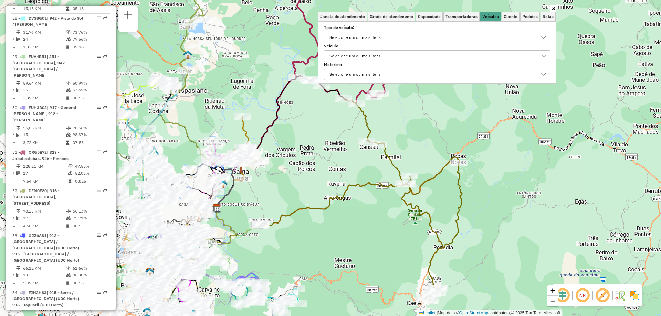
drag, startPoint x: 447, startPoint y: 266, endPoint x: 419, endPoint y: 223, distance: 51.5
click at [419, 223] on div "Janela de atendimento Grade de atendimento Capacidade Transportadoras Veículos …" at bounding box center [330, 158] width 661 height 316
select select "**********"
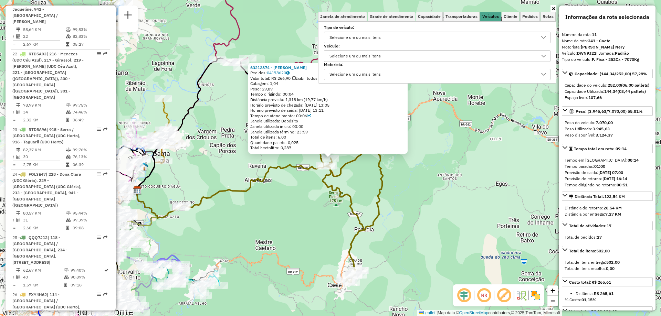
scroll to position [668, 0]
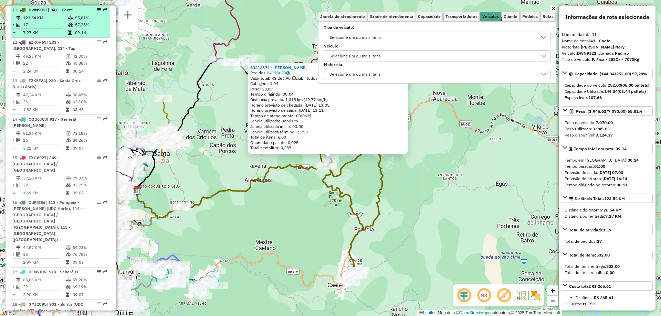
drag, startPoint x: 94, startPoint y: 11, endPoint x: 86, endPoint y: 12, distance: 8.3
click at [86, 12] on div "11 - DWN9J21 | 341 - Caete" at bounding box center [60, 10] width 96 height 6
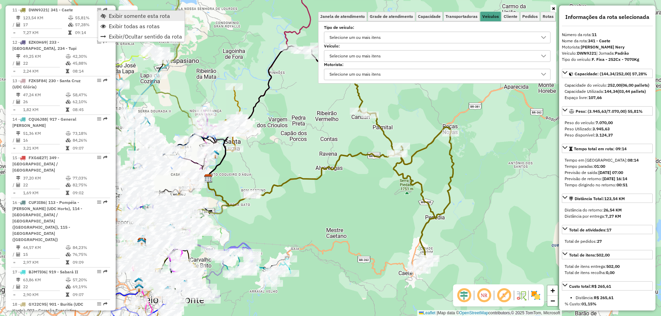
click at [139, 17] on span "Exibir somente esta rota" at bounding box center [139, 16] width 61 height 6
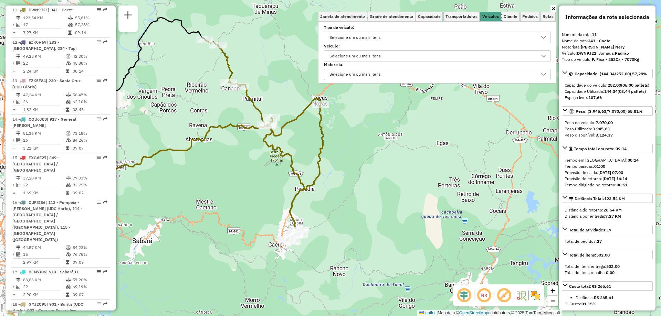
drag, startPoint x: 349, startPoint y: 186, endPoint x: 219, endPoint y: 157, distance: 133.2
click at [219, 157] on div "Janela de atendimento Grade de atendimento Capacidade Transportadoras Veículos …" at bounding box center [330, 158] width 661 height 316
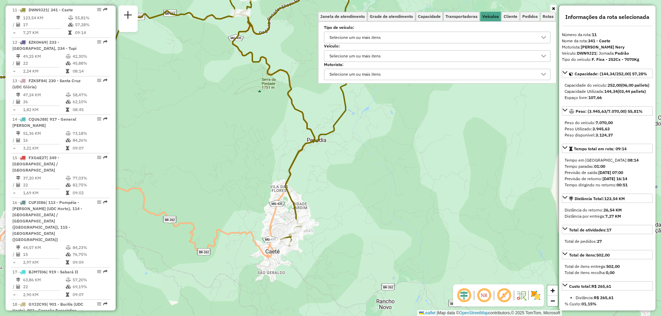
drag, startPoint x: 341, startPoint y: 181, endPoint x: 313, endPoint y: 242, distance: 66.8
click at [313, 242] on div "Janela de atendimento Grade de atendimento Capacidade Transportadoras Veículos …" at bounding box center [330, 158] width 661 height 316
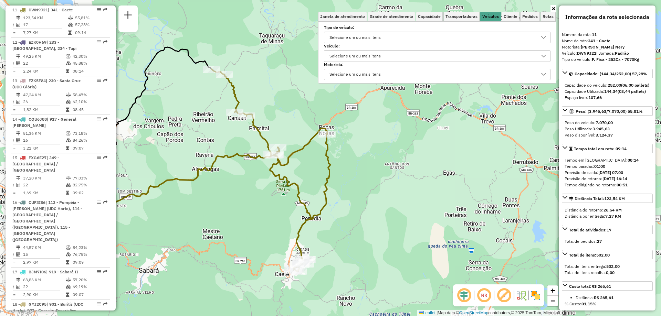
drag, startPoint x: 320, startPoint y: 232, endPoint x: 330, endPoint y: 233, distance: 9.7
click at [330, 233] on div "Janela de atendimento Grade de atendimento Capacidade Transportadoras Veículos …" at bounding box center [330, 158] width 661 height 316
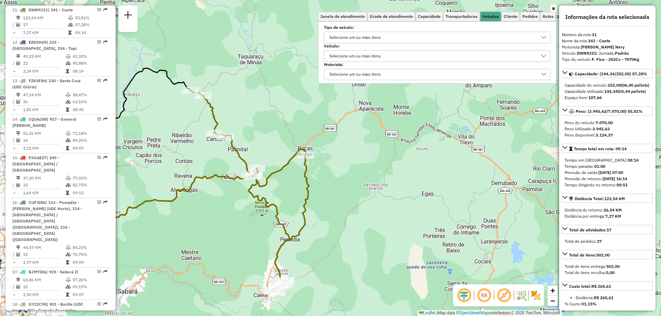
drag, startPoint x: 369, startPoint y: 209, endPoint x: 348, endPoint y: 230, distance: 29.9
click at [348, 230] on div "Janela de atendimento Grade de atendimento Capacidade Transportadoras Veículos …" at bounding box center [330, 158] width 661 height 316
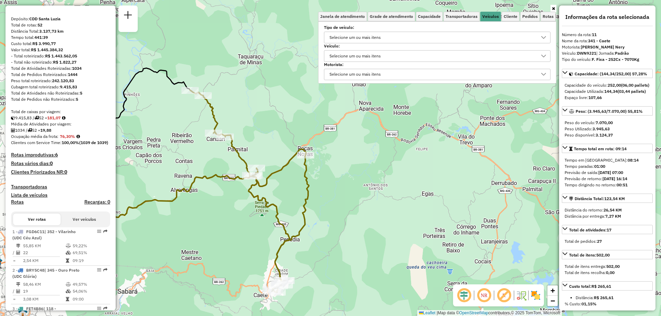
scroll to position [0, 0]
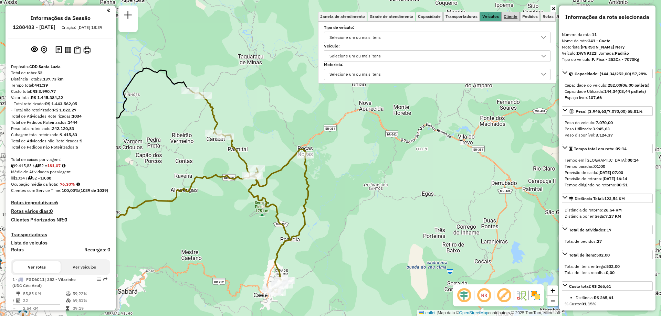
click at [512, 18] on span "Cliente" at bounding box center [511, 16] width 14 height 4
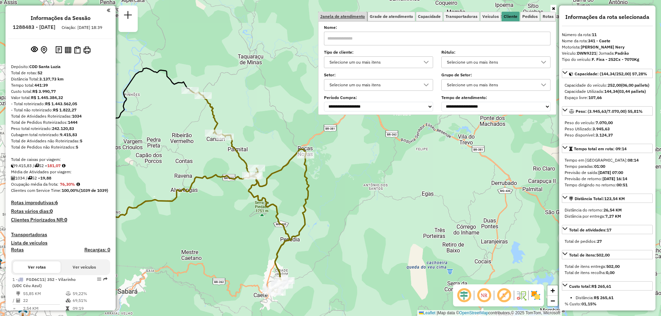
click at [341, 19] on link "Janela de atendimento" at bounding box center [342, 17] width 49 height 10
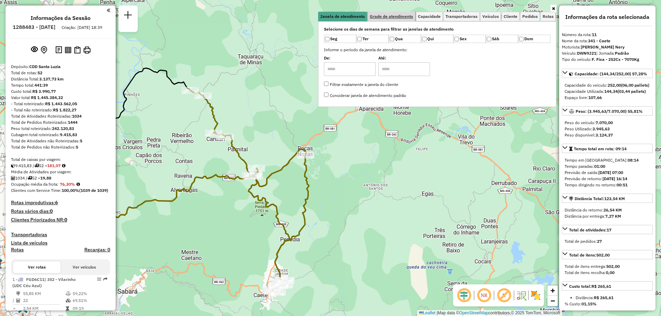
click at [397, 15] on span "Grade de atendimento" at bounding box center [391, 16] width 43 height 4
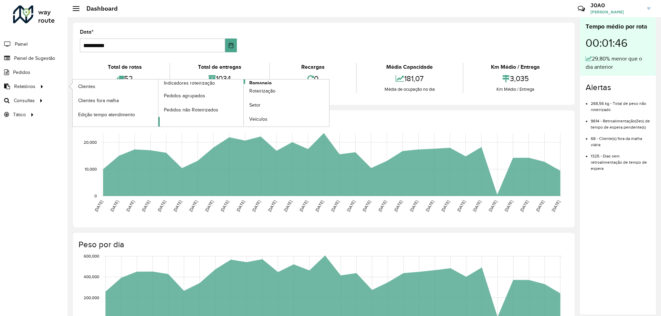
click at [264, 84] on span "Romaneio" at bounding box center [260, 83] width 22 height 7
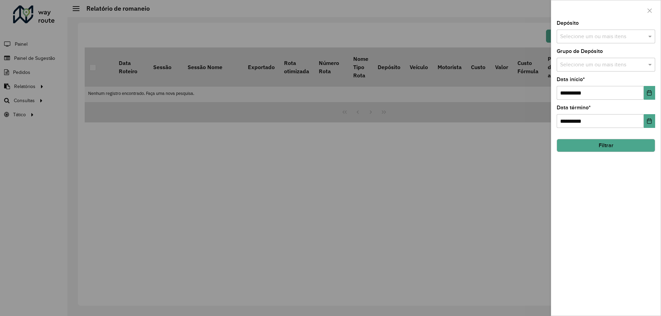
click at [617, 38] on input "text" at bounding box center [602, 37] width 88 height 8
click at [599, 69] on div "CDD Santa Luzia" at bounding box center [606, 71] width 98 height 12
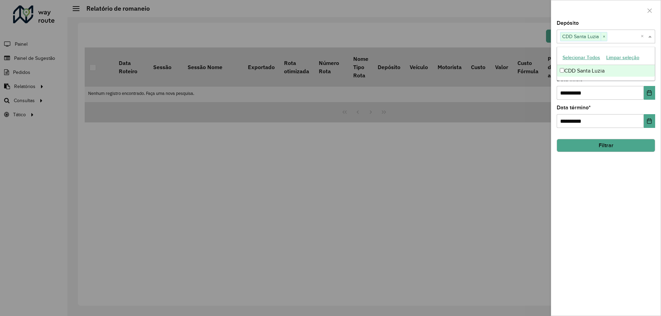
click at [611, 180] on div "**********" at bounding box center [605, 168] width 109 height 295
click at [625, 60] on div "Selecione um ou mais itens" at bounding box center [606, 65] width 98 height 14
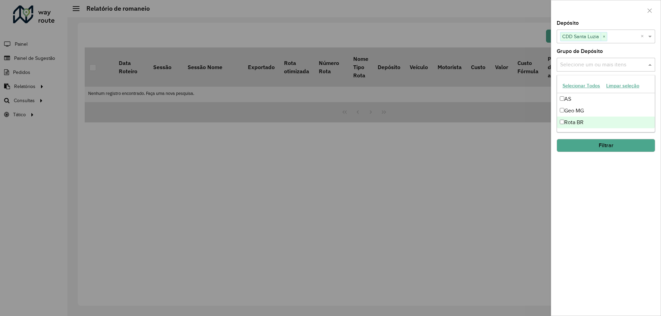
click at [595, 122] on div "Rota BR" at bounding box center [606, 123] width 98 height 12
click at [596, 168] on div "**********" at bounding box center [605, 168] width 109 height 295
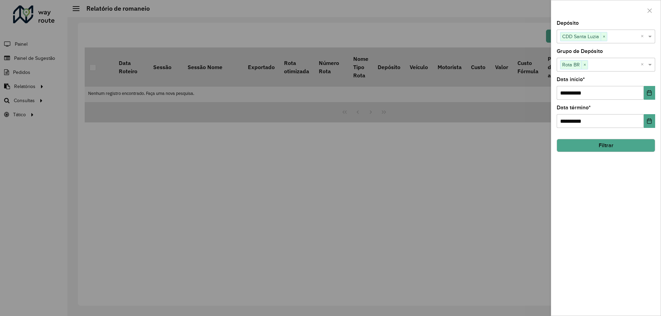
click at [606, 148] on button "Filtrar" at bounding box center [606, 145] width 98 height 13
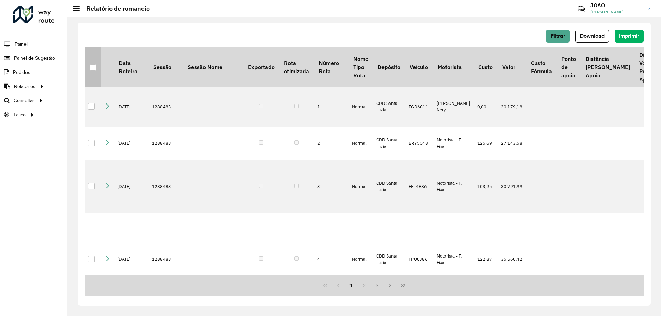
click at [87, 67] on th at bounding box center [93, 67] width 17 height 39
click at [91, 68] on div at bounding box center [92, 67] width 7 height 7
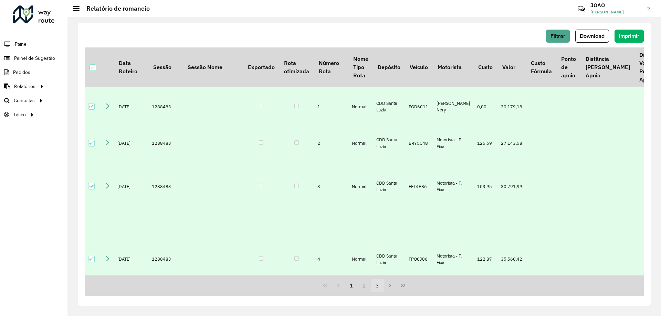
click at [375, 287] on button "3" at bounding box center [377, 285] width 13 height 13
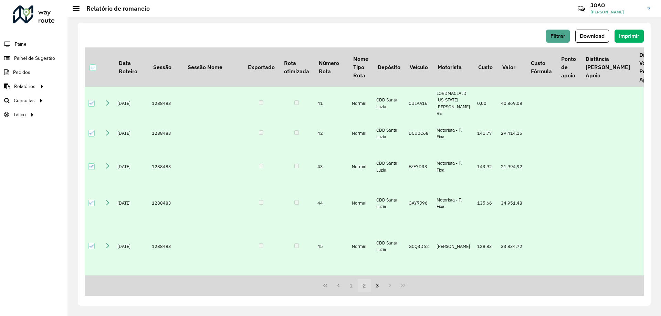
click at [366, 287] on button "2" at bounding box center [364, 285] width 13 height 13
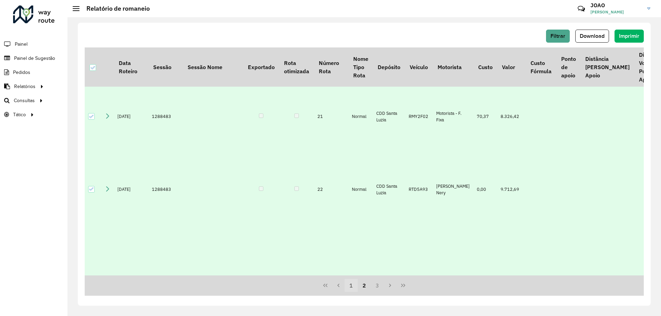
click at [355, 286] on button "1" at bounding box center [351, 285] width 13 height 13
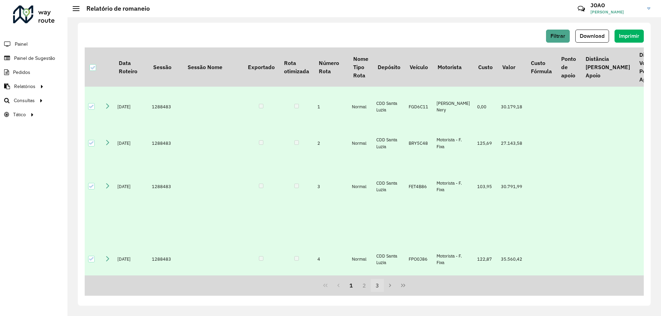
click at [373, 285] on button "3" at bounding box center [377, 285] width 13 height 13
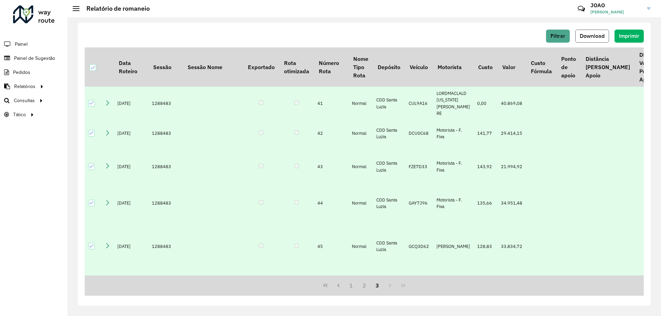
click at [599, 40] on button "Download" at bounding box center [592, 36] width 34 height 13
click at [583, 40] on button "Download" at bounding box center [592, 36] width 34 height 13
